Goal: Transaction & Acquisition: Purchase product/service

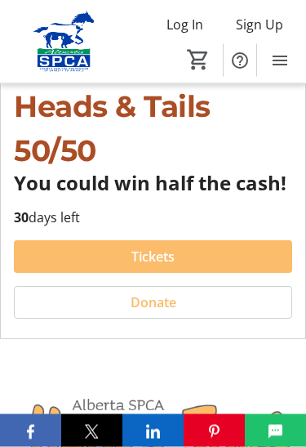
scroll to position [231, 0]
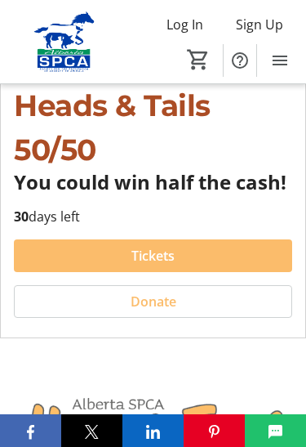
click at [176, 253] on span at bounding box center [153, 255] width 278 height 39
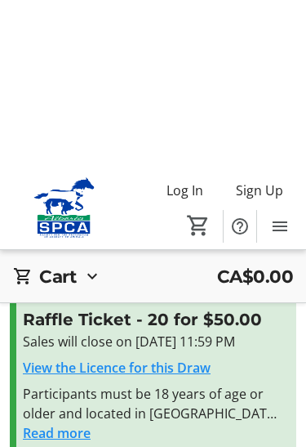
scroll to position [354, 0]
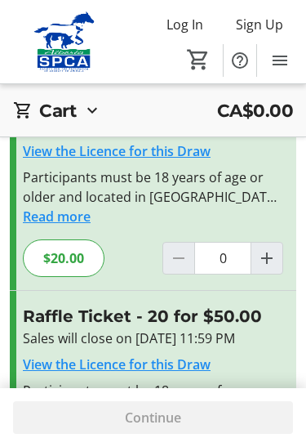
click at [279, 259] on span "Increment by one" at bounding box center [266, 257] width 31 height 31
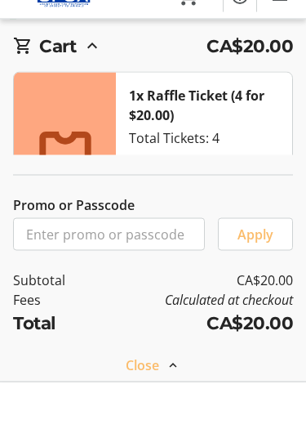
scroll to position [703, 0]
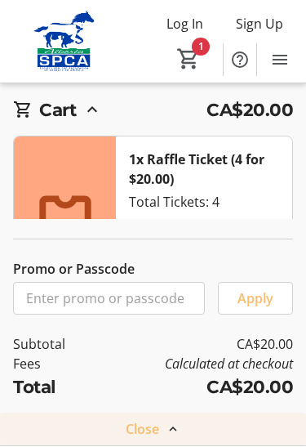
click at [154, 429] on span "Close" at bounding box center [142, 430] width 33 height 20
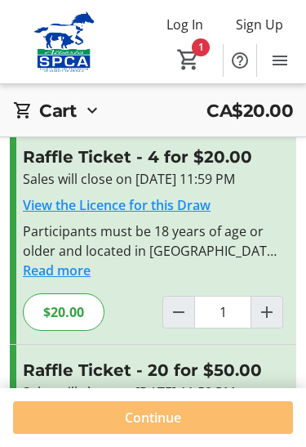
scroll to position [297, 0]
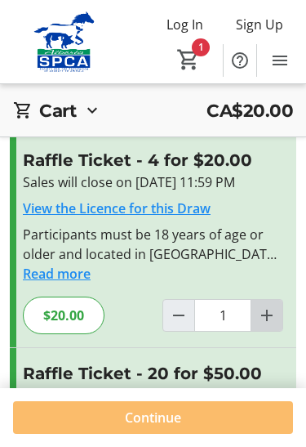
click at [279, 320] on span "Increment by one" at bounding box center [266, 315] width 31 height 31
type input "2"
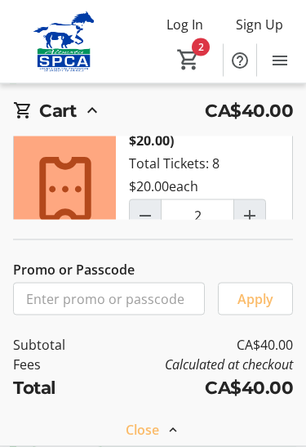
scroll to position [639, 0]
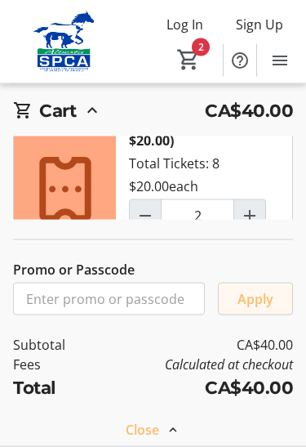
click at [256, 309] on span "Apply" at bounding box center [256, 299] width 36 height 20
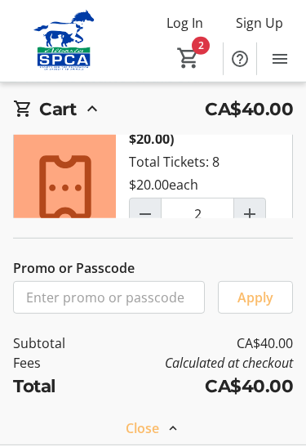
scroll to position [703, 0]
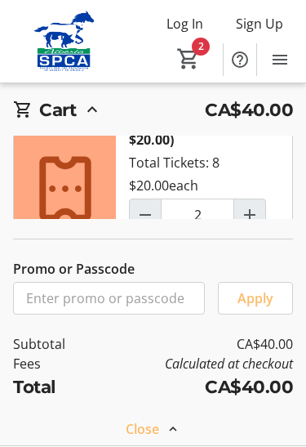
click at [160, 431] on span at bounding box center [153, 429] width 306 height 39
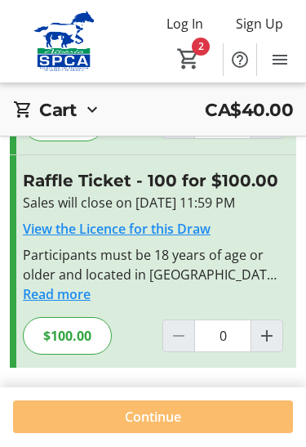
click at [179, 342] on div at bounding box center [178, 336] width 33 height 33
click at [273, 338] on mat-icon "Increment by one" at bounding box center [267, 337] width 20 height 20
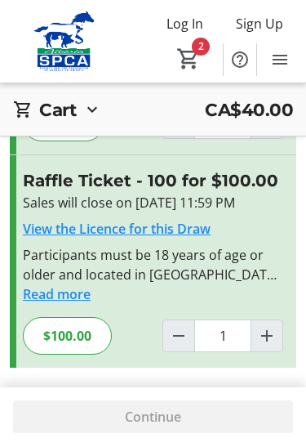
click at [282, 340] on span "Increment by one" at bounding box center [266, 336] width 31 height 31
type input "2"
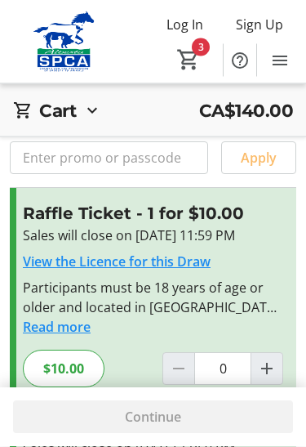
scroll to position [0, 0]
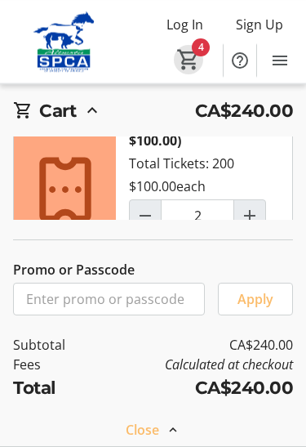
click at [202, 52] on span "Cart" at bounding box center [188, 59] width 29 height 29
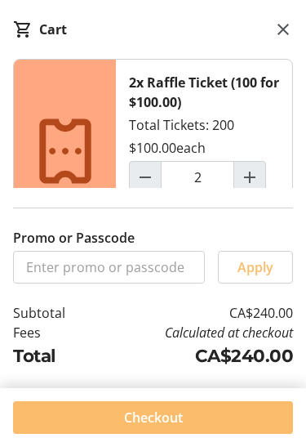
click at [55, 38] on div "Cart" at bounding box center [53, 30] width 28 height 20
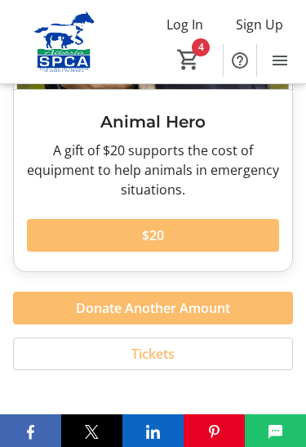
scroll to position [3337, 0]
